Goal: Browse casually: Browse casually

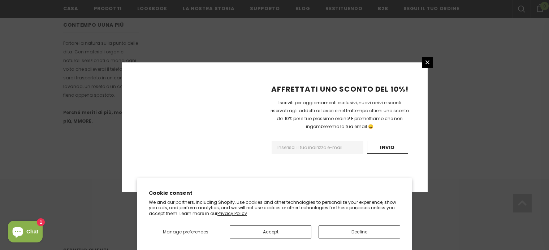
scroll to position [490, 0]
